Goal: Task Accomplishment & Management: Manage account settings

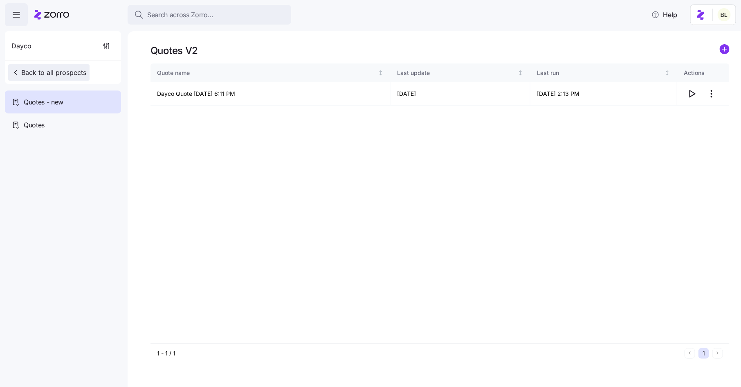
click at [54, 72] on span "Back to all prospects" at bounding box center [48, 73] width 75 height 10
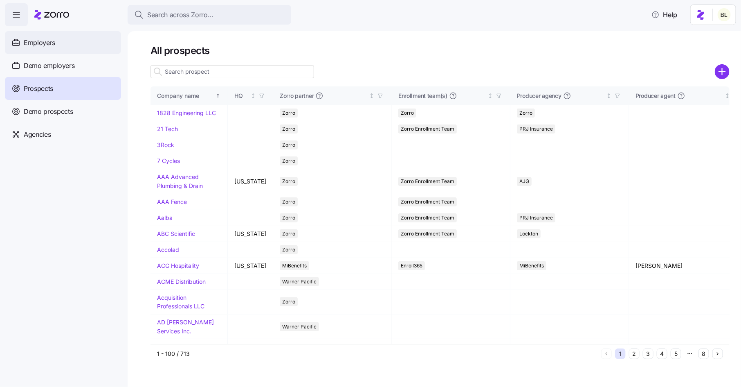
click at [61, 45] on div "Employers" at bounding box center [63, 42] width 116 height 23
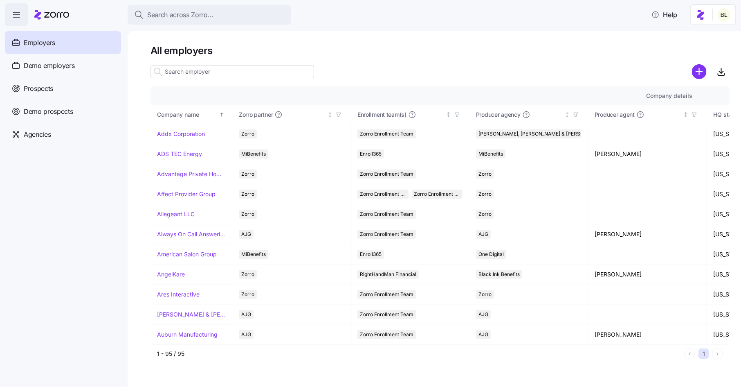
click at [201, 72] on input at bounding box center [233, 71] width 164 height 13
click at [193, 192] on link "Affect Provider Group" at bounding box center [186, 194] width 59 height 8
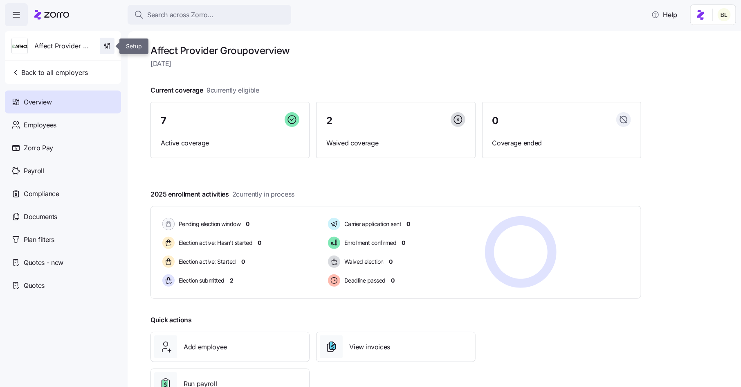
click at [110, 44] on icon "button" at bounding box center [107, 46] width 8 height 8
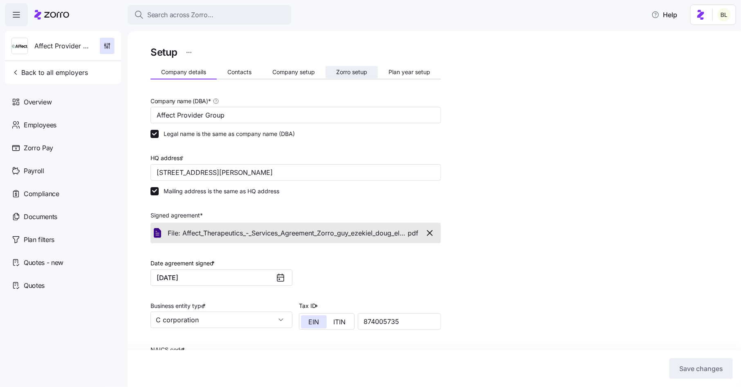
click at [358, 67] on button "Zorro setup" at bounding box center [352, 72] width 52 height 12
click at [408, 70] on span "Plan year setup" at bounding box center [410, 72] width 42 height 6
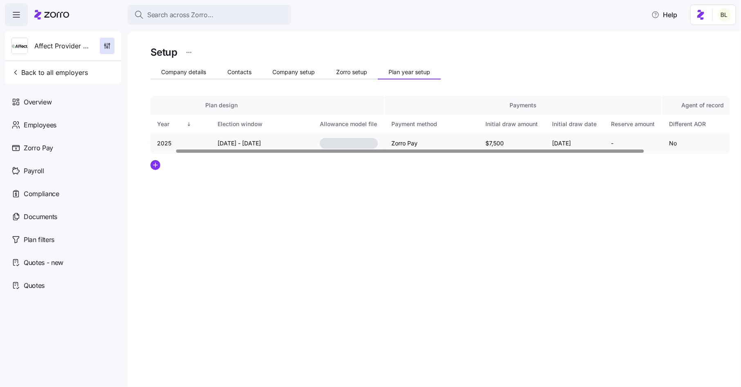
scroll to position [0, 137]
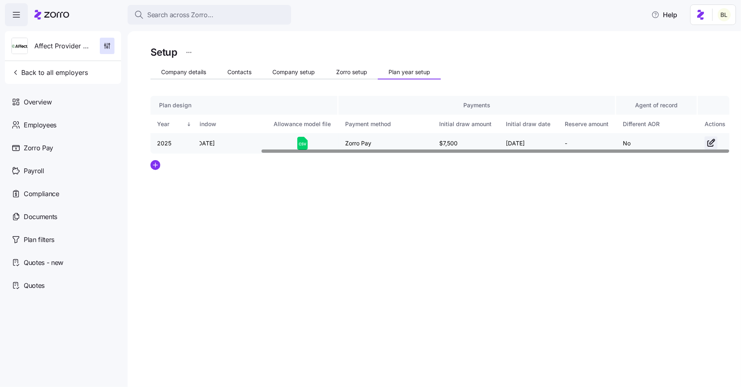
click at [709, 141] on icon "button" at bounding box center [712, 143] width 10 height 10
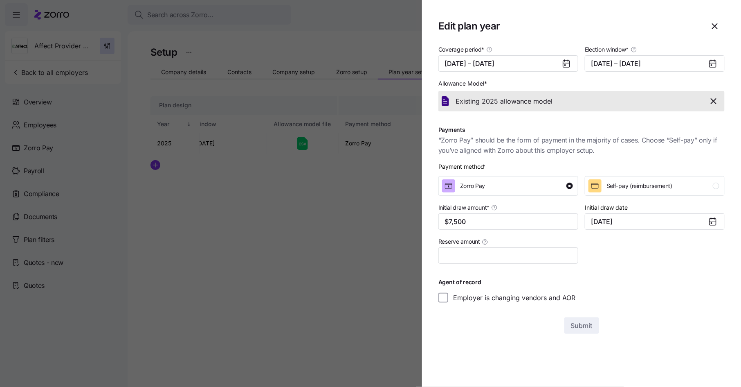
click at [714, 102] on icon "button" at bounding box center [714, 101] width 10 height 10
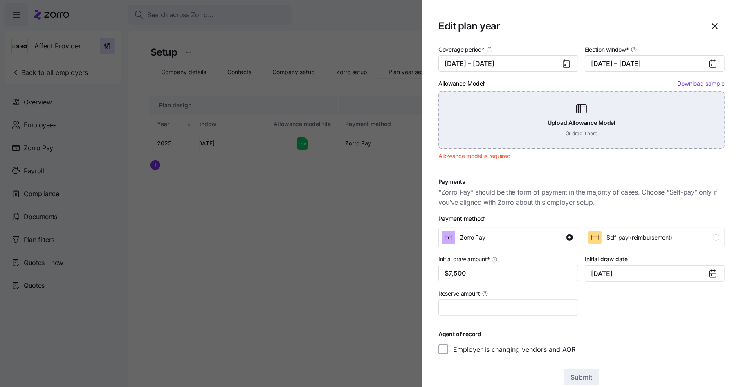
click at [581, 118] on div "Upload Allowance Model Or drag it here" at bounding box center [582, 119] width 286 height 57
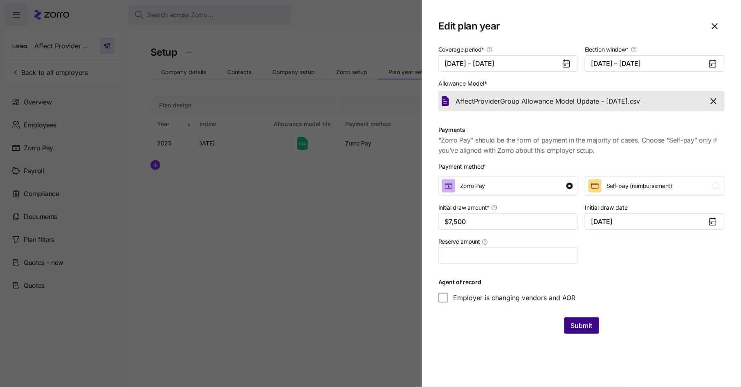
click at [572, 323] on span "Submit" at bounding box center [582, 325] width 22 height 10
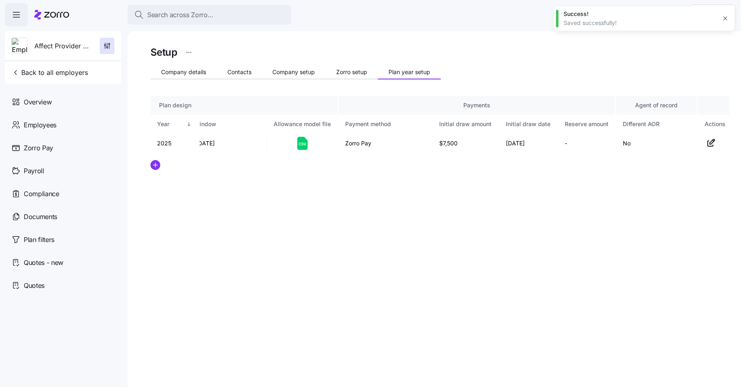
click at [725, 18] on icon "button" at bounding box center [726, 18] width 7 height 7
click at [53, 123] on span "Employees" at bounding box center [40, 125] width 33 height 10
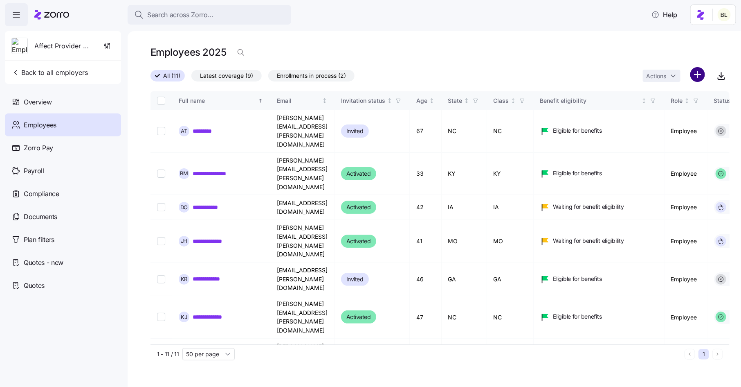
click at [700, 76] on html "**********" at bounding box center [370, 191] width 741 height 382
click at [686, 106] on span "Add a new employee" at bounding box center [671, 110] width 55 height 8
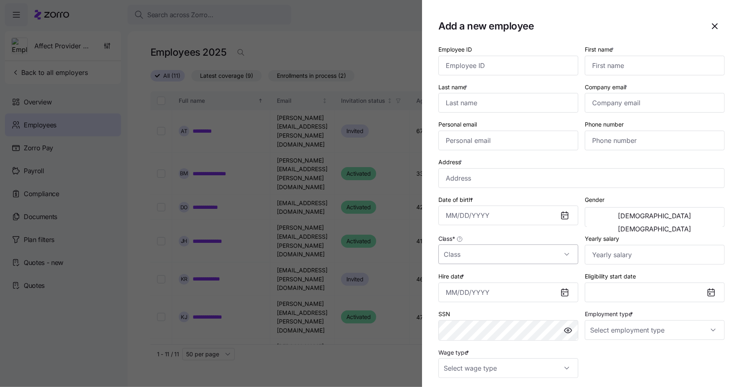
click at [557, 258] on input "Class *" at bounding box center [509, 254] width 140 height 20
click at [716, 24] on icon "button" at bounding box center [715, 26] width 10 height 10
